Goal: Information Seeking & Learning: Learn about a topic

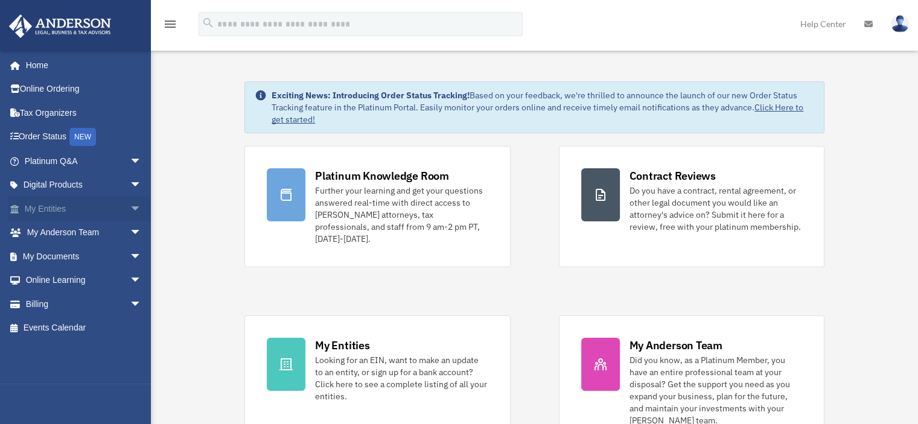
click at [130, 210] on span "arrow_drop_down" at bounding box center [142, 209] width 24 height 25
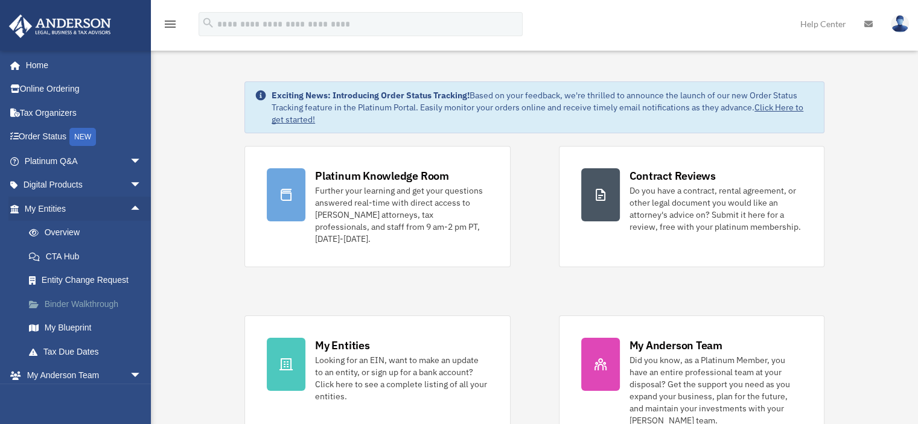
click at [87, 301] on link "Binder Walkthrough" at bounding box center [88, 304] width 143 height 24
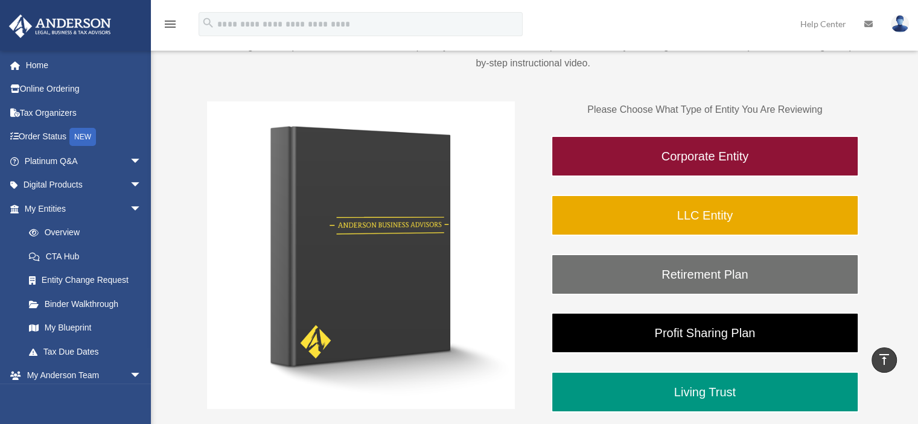
scroll to position [142, 0]
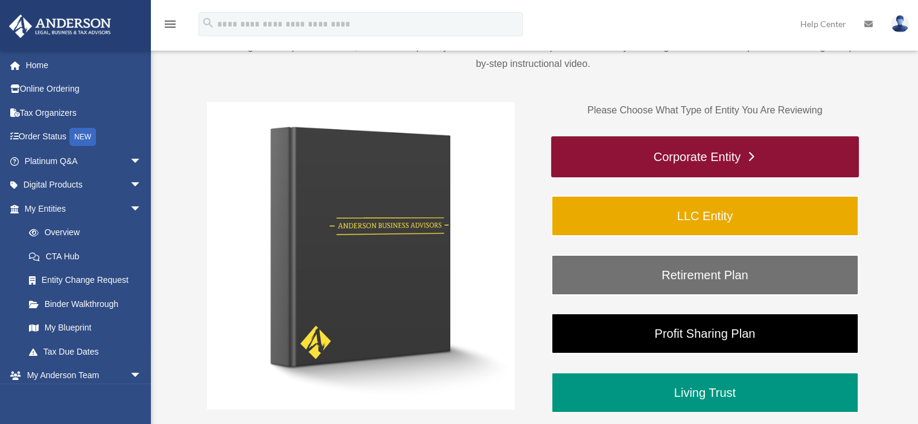
click at [678, 159] on link "Corporate Entity" at bounding box center [705, 156] width 308 height 41
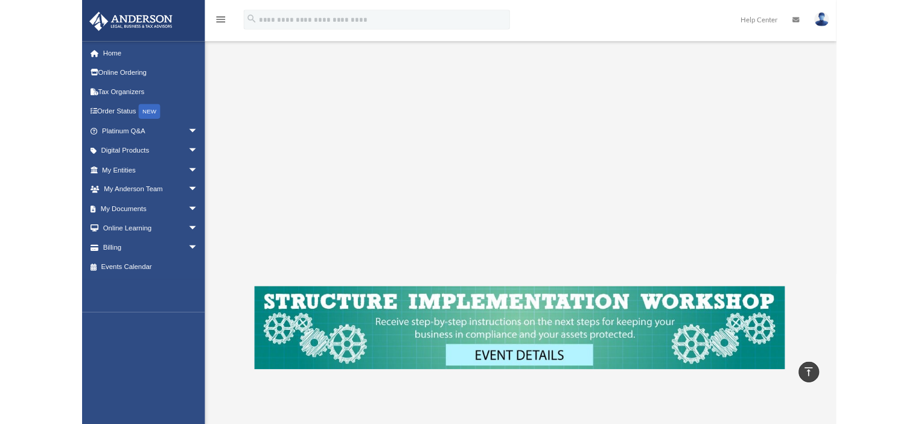
scroll to position [228, 0]
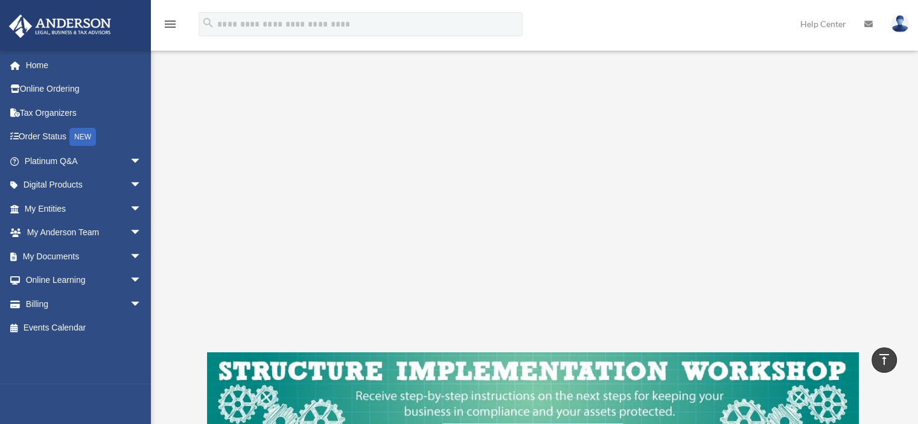
click at [189, 370] on div "Corporate Entity To pause video at anytime, simply click on the video." at bounding box center [533, 172] width 740 height 656
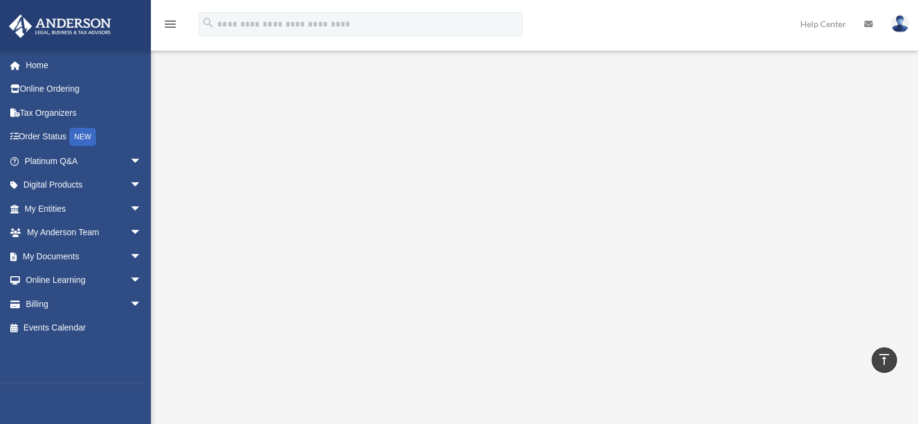
scroll to position [153, 0]
click at [130, 161] on span "arrow_drop_down" at bounding box center [142, 161] width 24 height 25
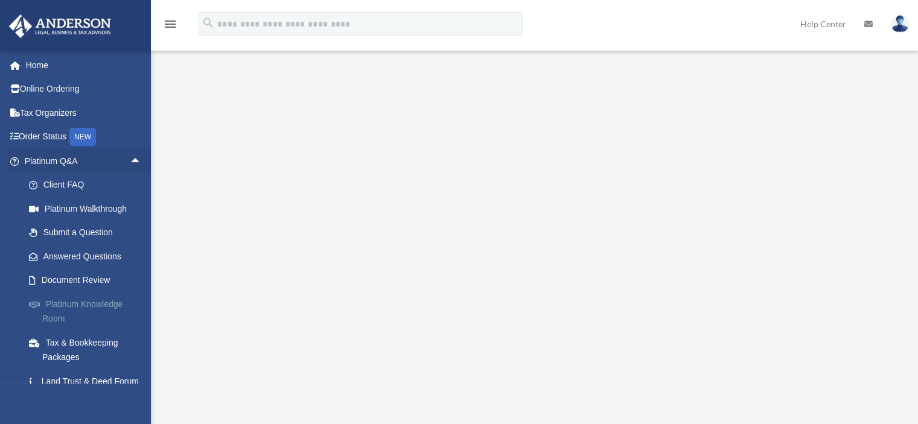
click at [72, 305] on link "Platinum Knowledge Room" at bounding box center [88, 311] width 143 height 39
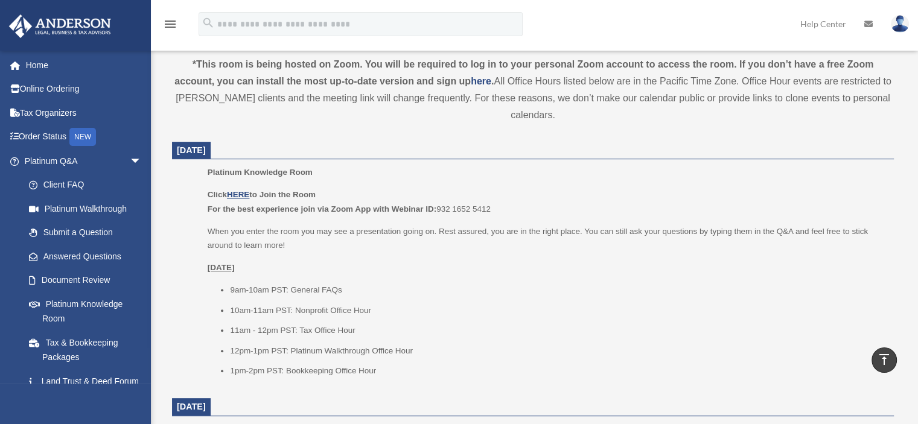
scroll to position [398, 0]
